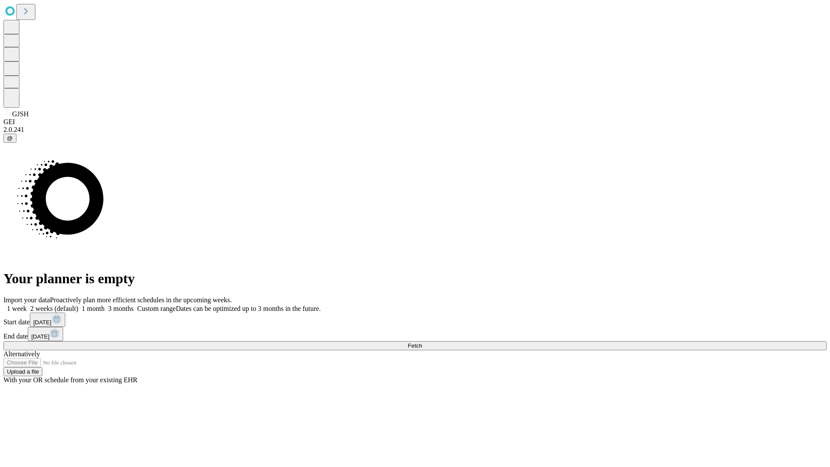
click at [422, 342] on span "Fetch" at bounding box center [414, 345] width 14 height 6
